Goal: Contribute content: Add original content to the website for others to see

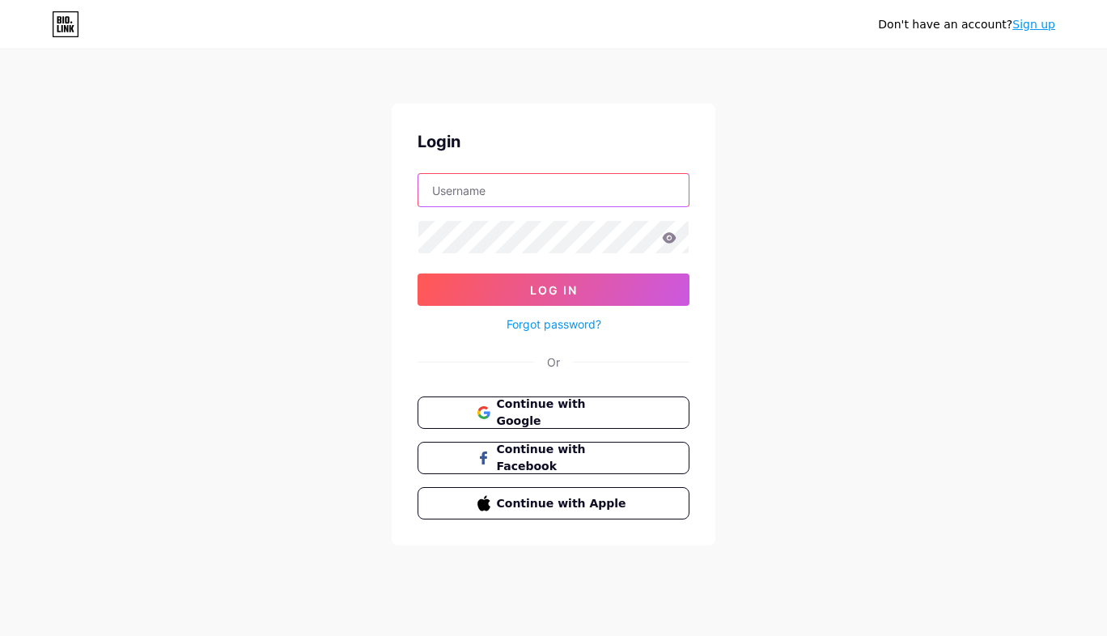
click at [506, 184] on input "text" at bounding box center [553, 190] width 270 height 32
type input "rooterherosantarosa"
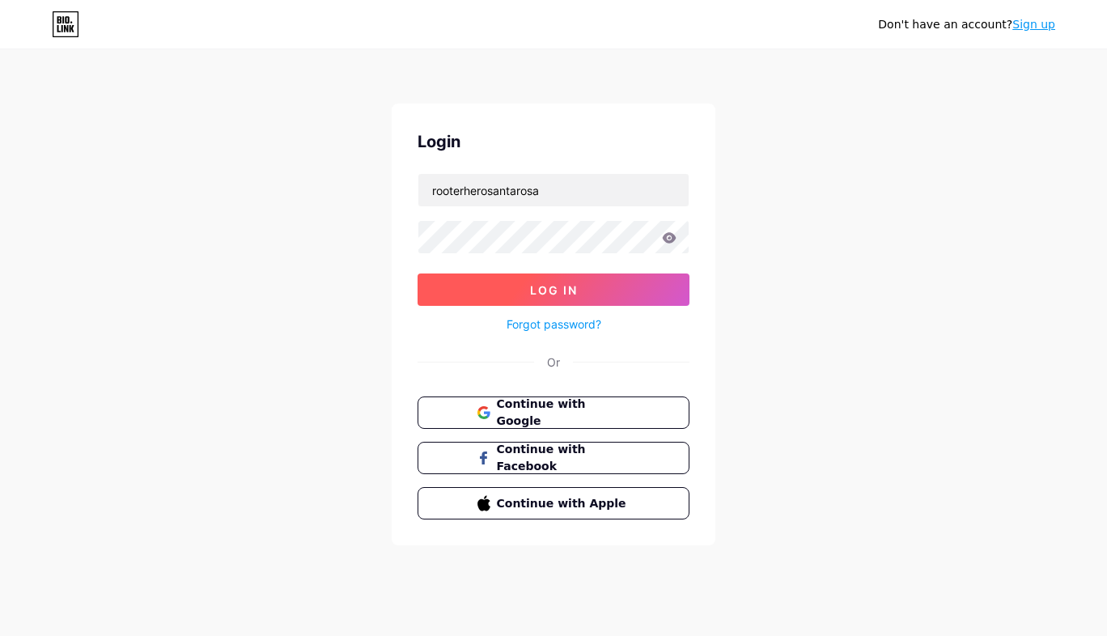
click at [569, 298] on button "Log In" at bounding box center [553, 289] width 272 height 32
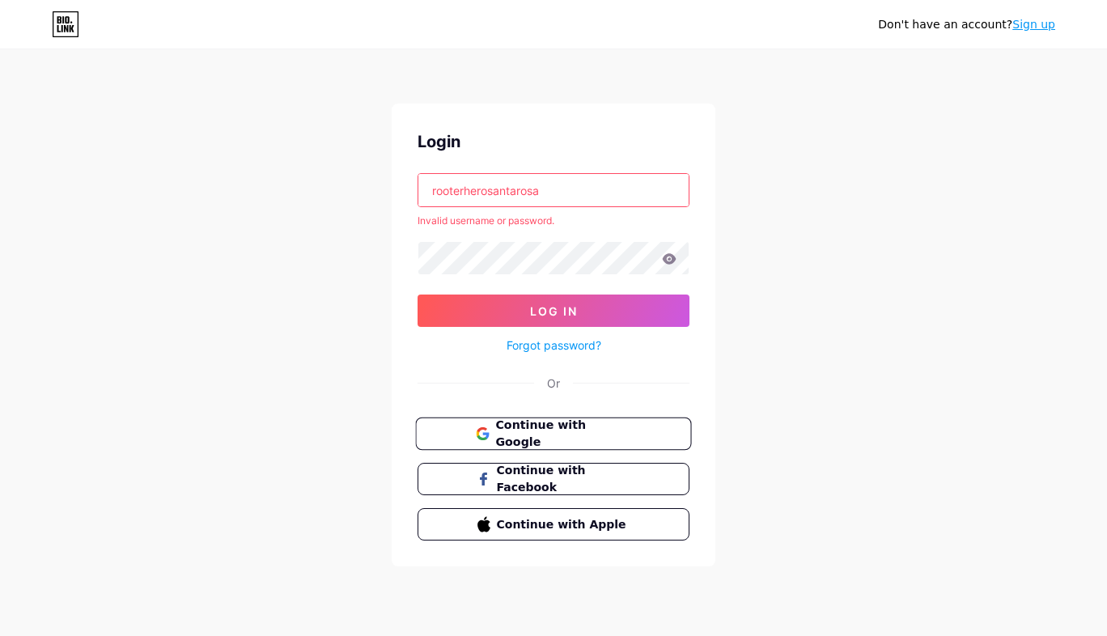
click at [548, 436] on span "Continue with Google" at bounding box center [562, 434] width 135 height 35
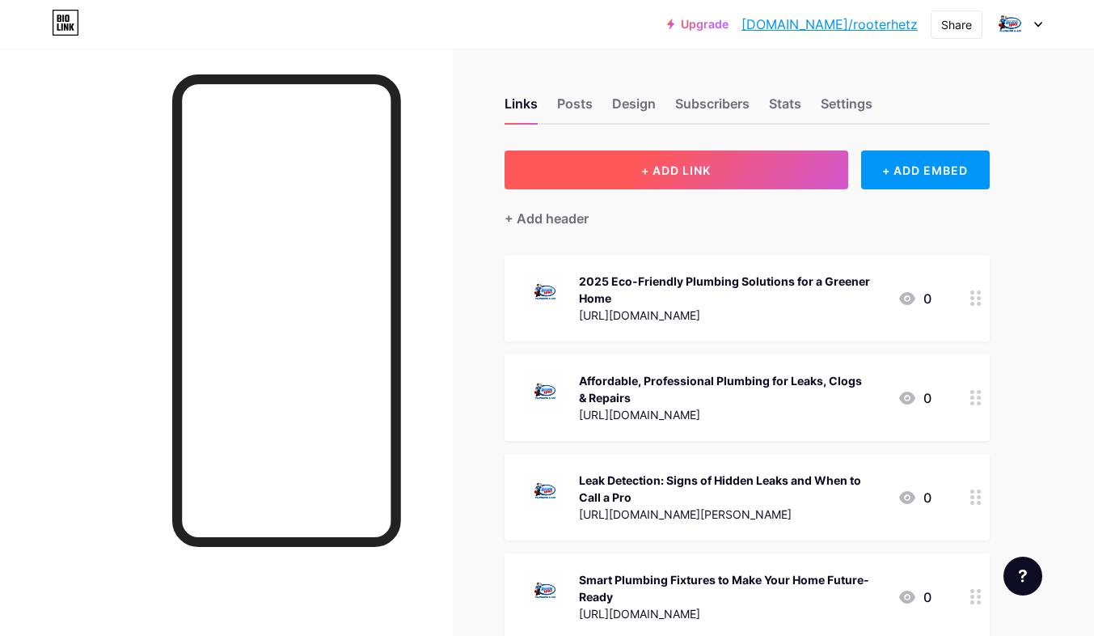
click at [687, 176] on span "+ ADD LINK" at bounding box center [676, 170] width 70 height 14
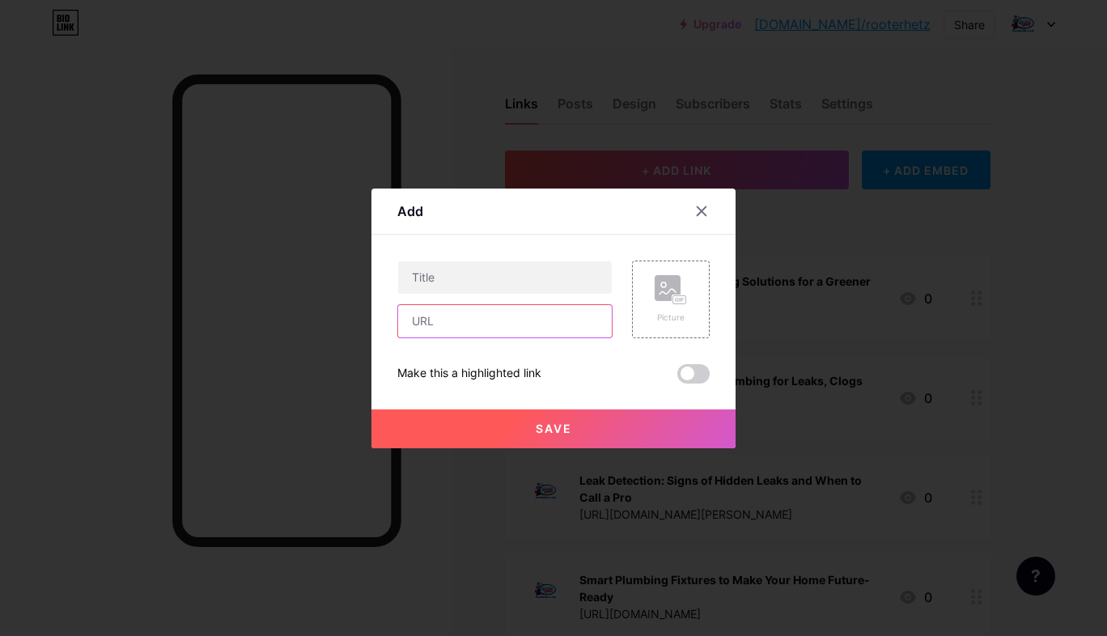
click at [484, 316] on input "text" at bounding box center [505, 321] width 214 height 32
paste input "[URL][DOMAIN_NAME]"
type input "[URL][DOMAIN_NAME]"
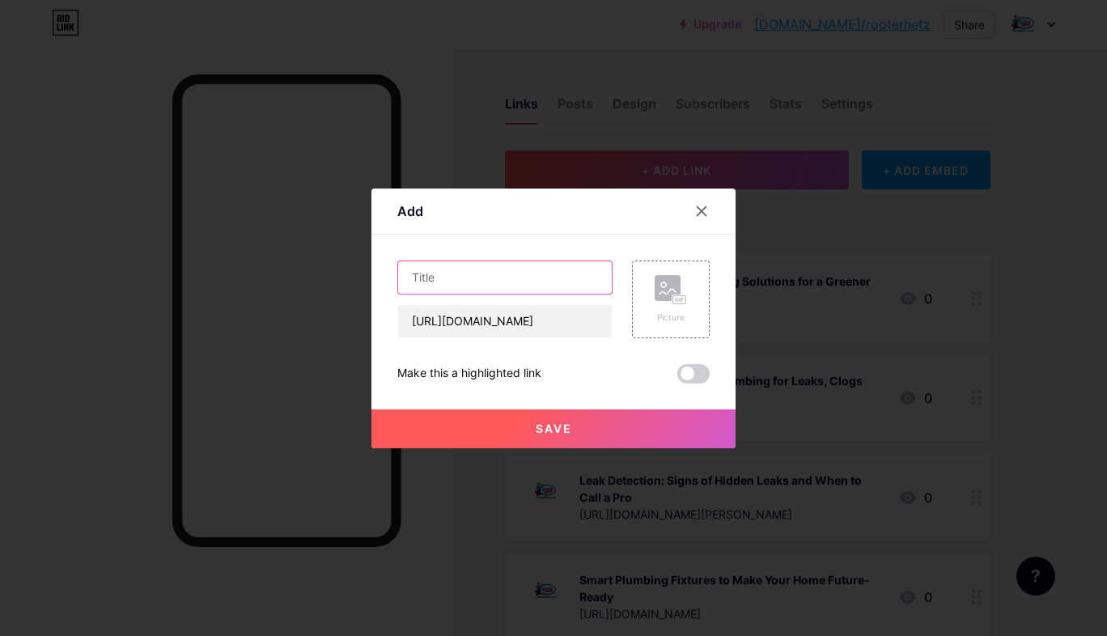
click at [494, 277] on input "text" at bounding box center [505, 277] width 214 height 32
paste input "What Are the Most Common Plumbing Problems in American Homes?"
type input "What Are the Most Common Plumbing Problems in American Homes?"
click at [670, 302] on icon at bounding box center [670, 290] width 32 height 30
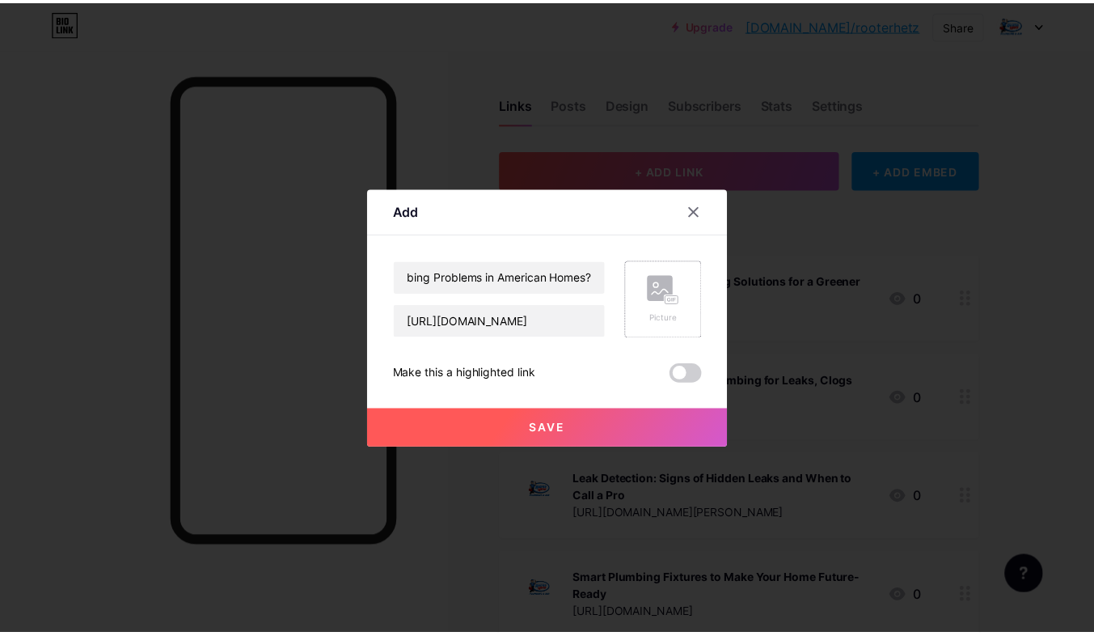
scroll to position [0, 0]
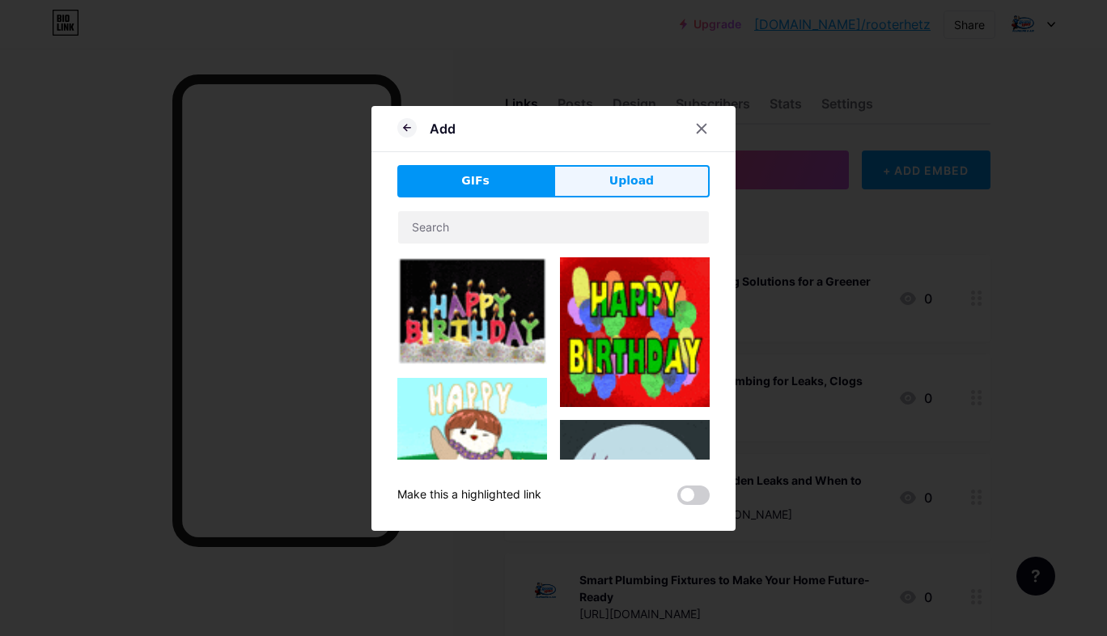
click at [622, 179] on span "Upload" at bounding box center [631, 180] width 44 height 17
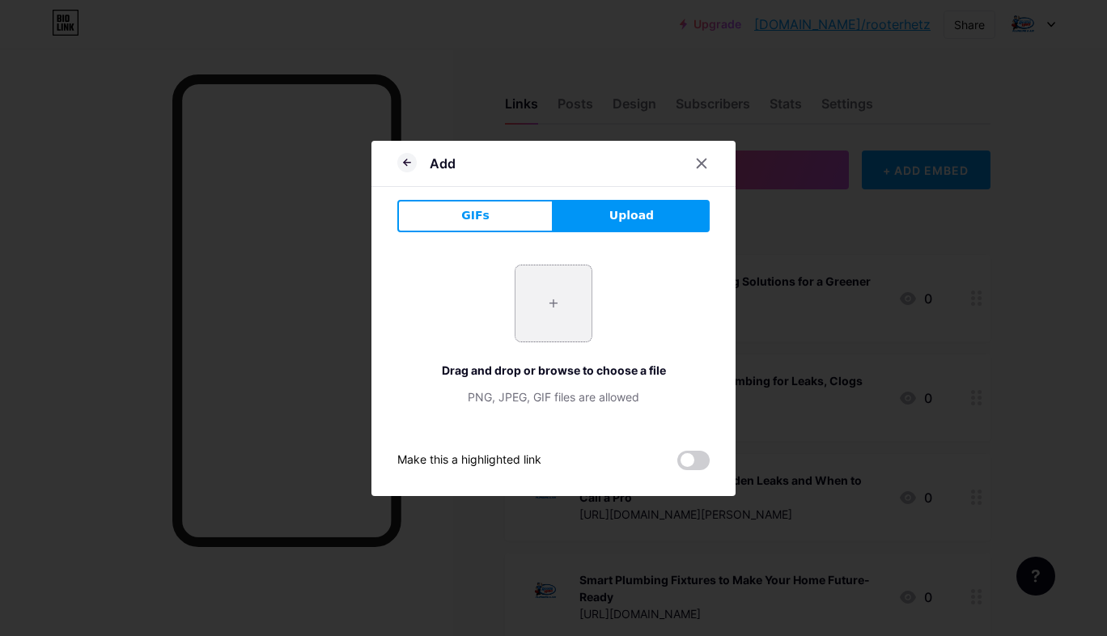
click at [553, 294] on input "file" at bounding box center [553, 303] width 76 height 76
type input "C:\fakepath\logo.jpg"
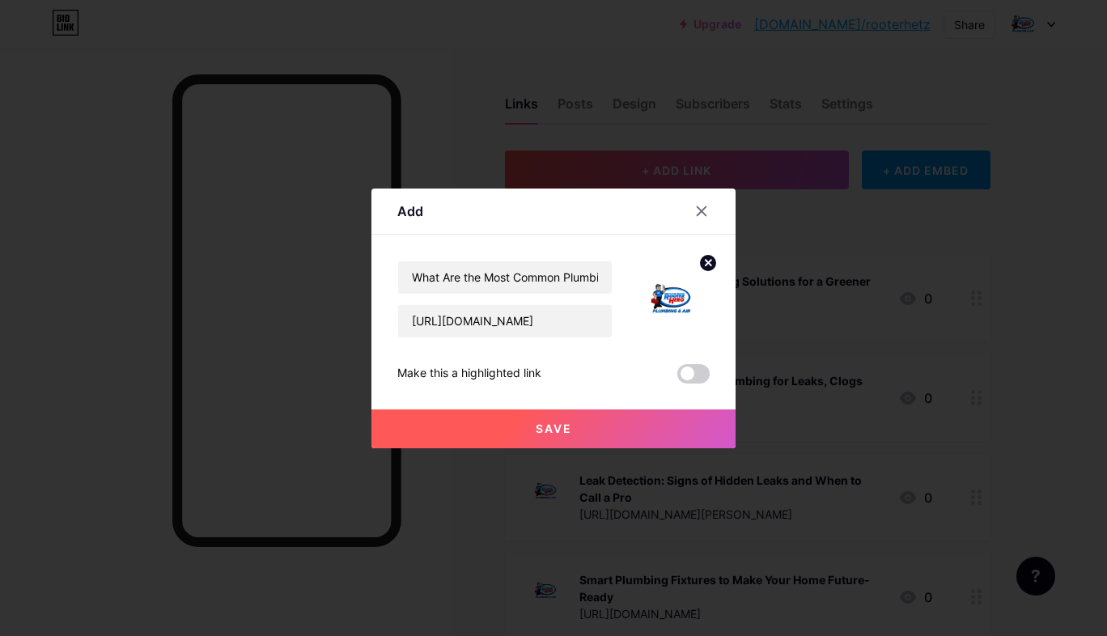
click at [548, 433] on span "Save" at bounding box center [554, 428] width 36 height 14
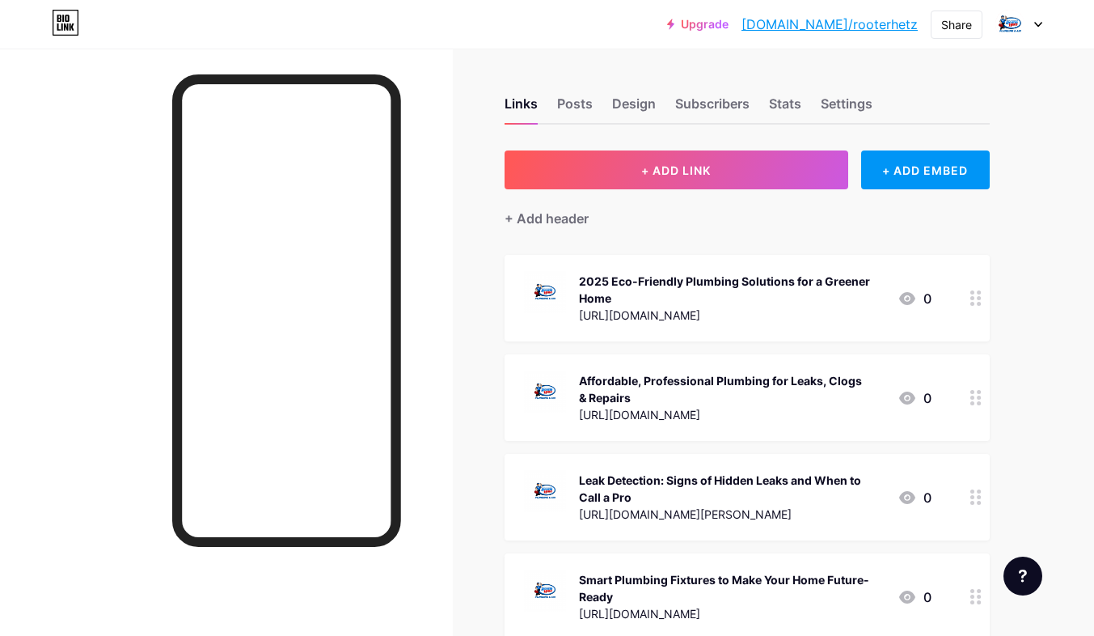
click at [836, 28] on link "[DOMAIN_NAME]/rooterhetz" at bounding box center [830, 24] width 176 height 19
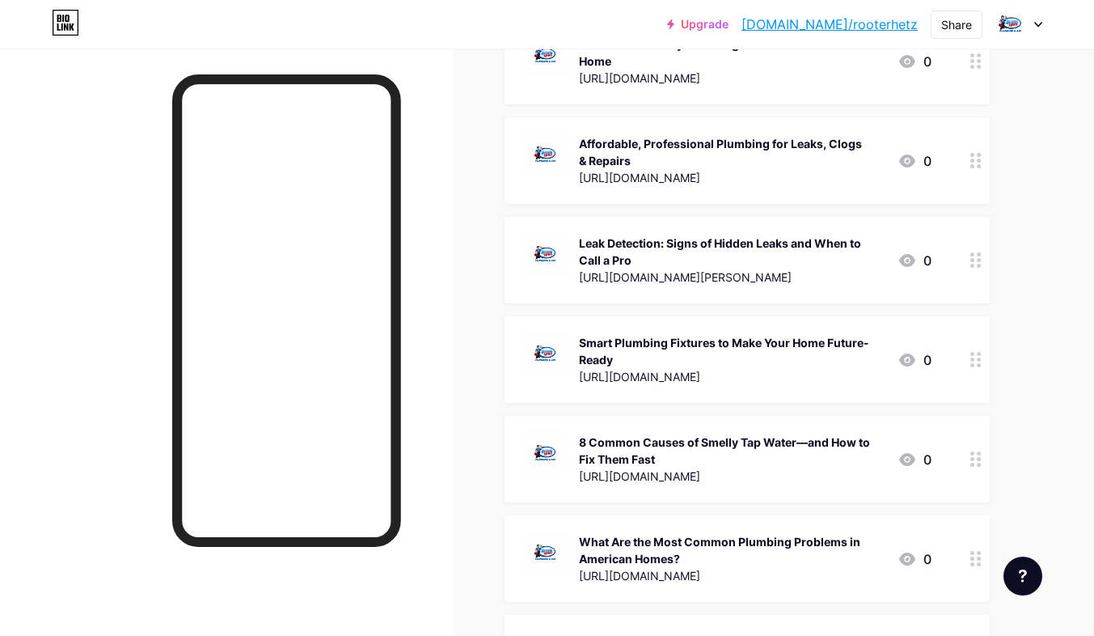
scroll to position [102, 0]
